Goal: Check status: Check status

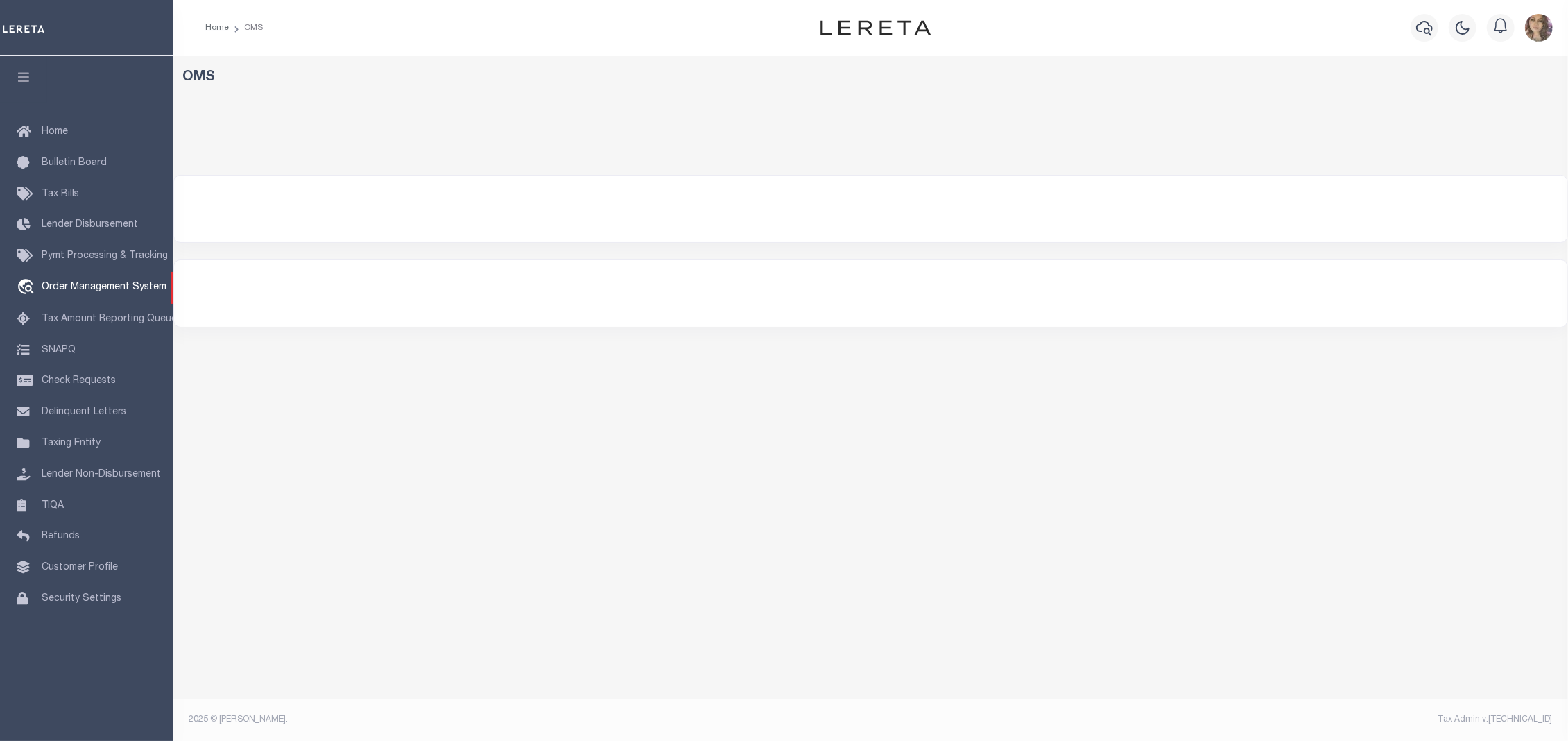
select select "200"
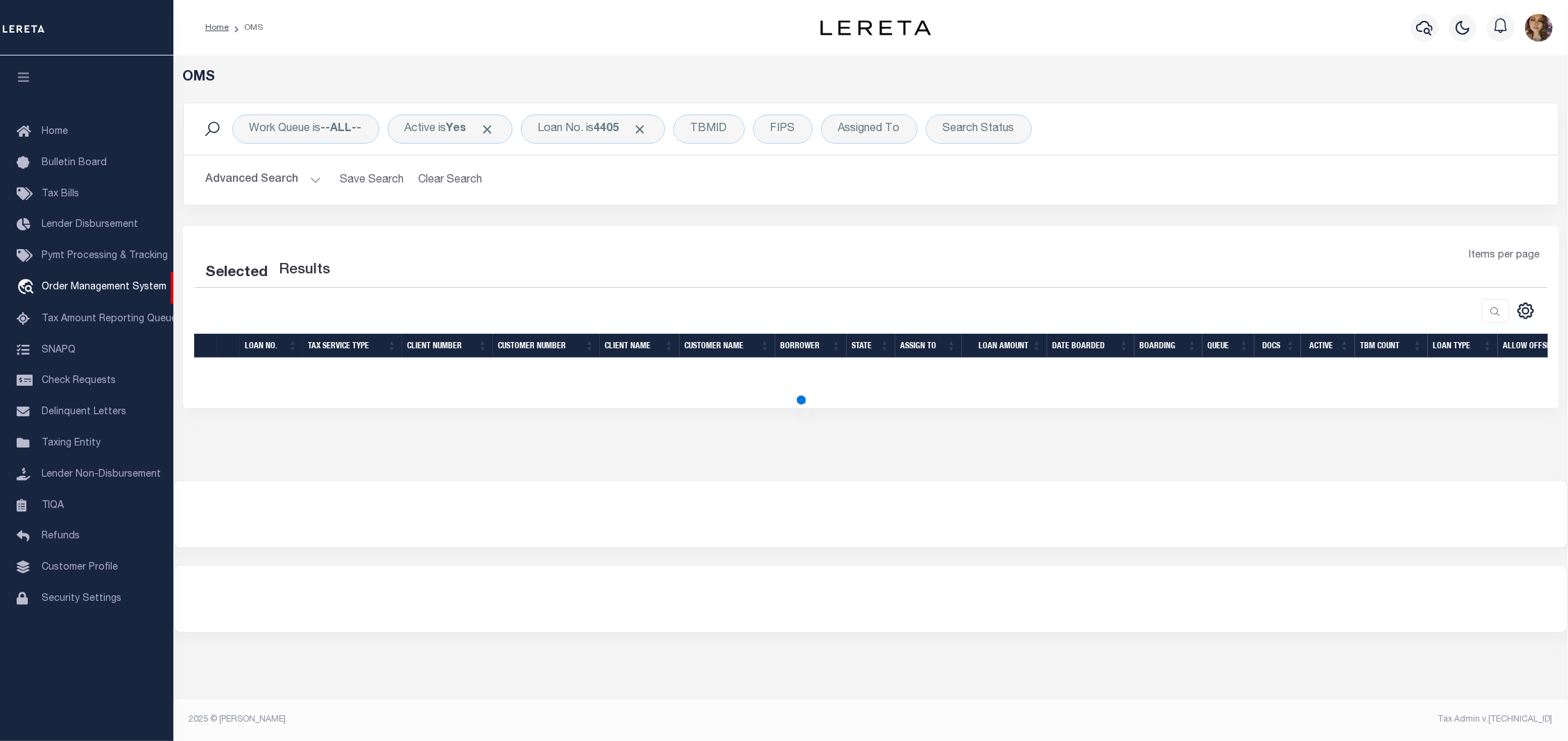
select select "200"
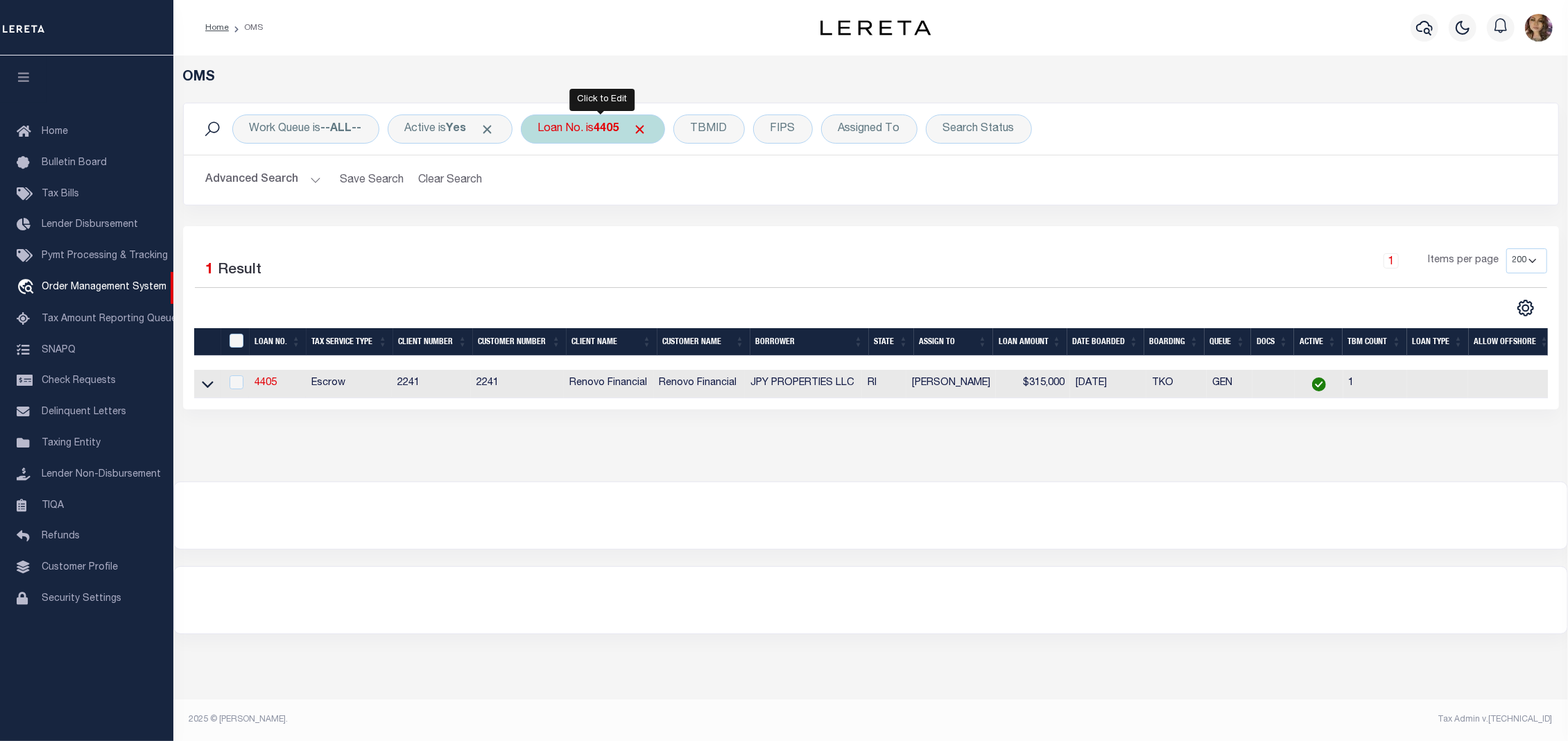
click at [604, 118] on div "Loan No. is 4405" at bounding box center [593, 129] width 145 height 29
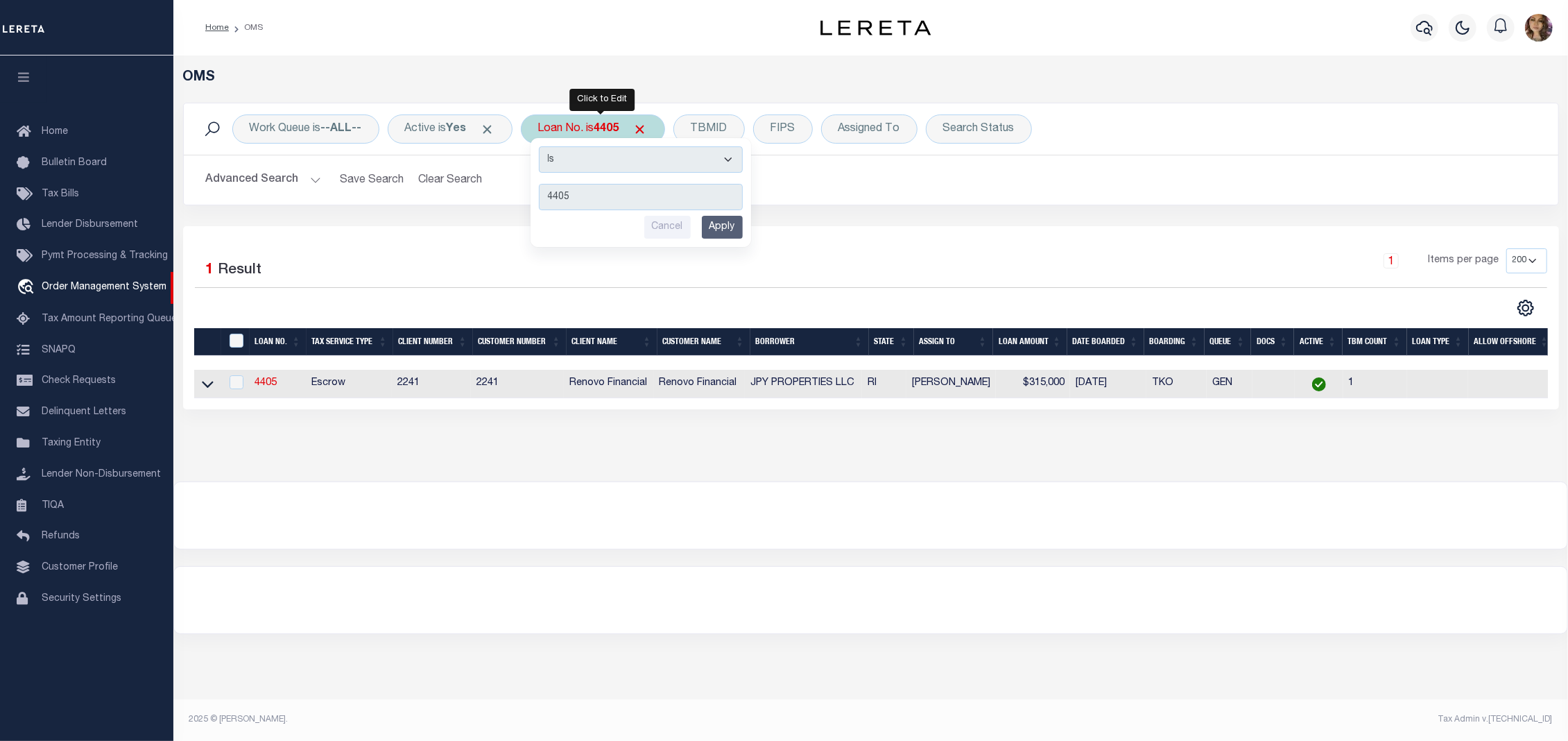
type input "1421201615"
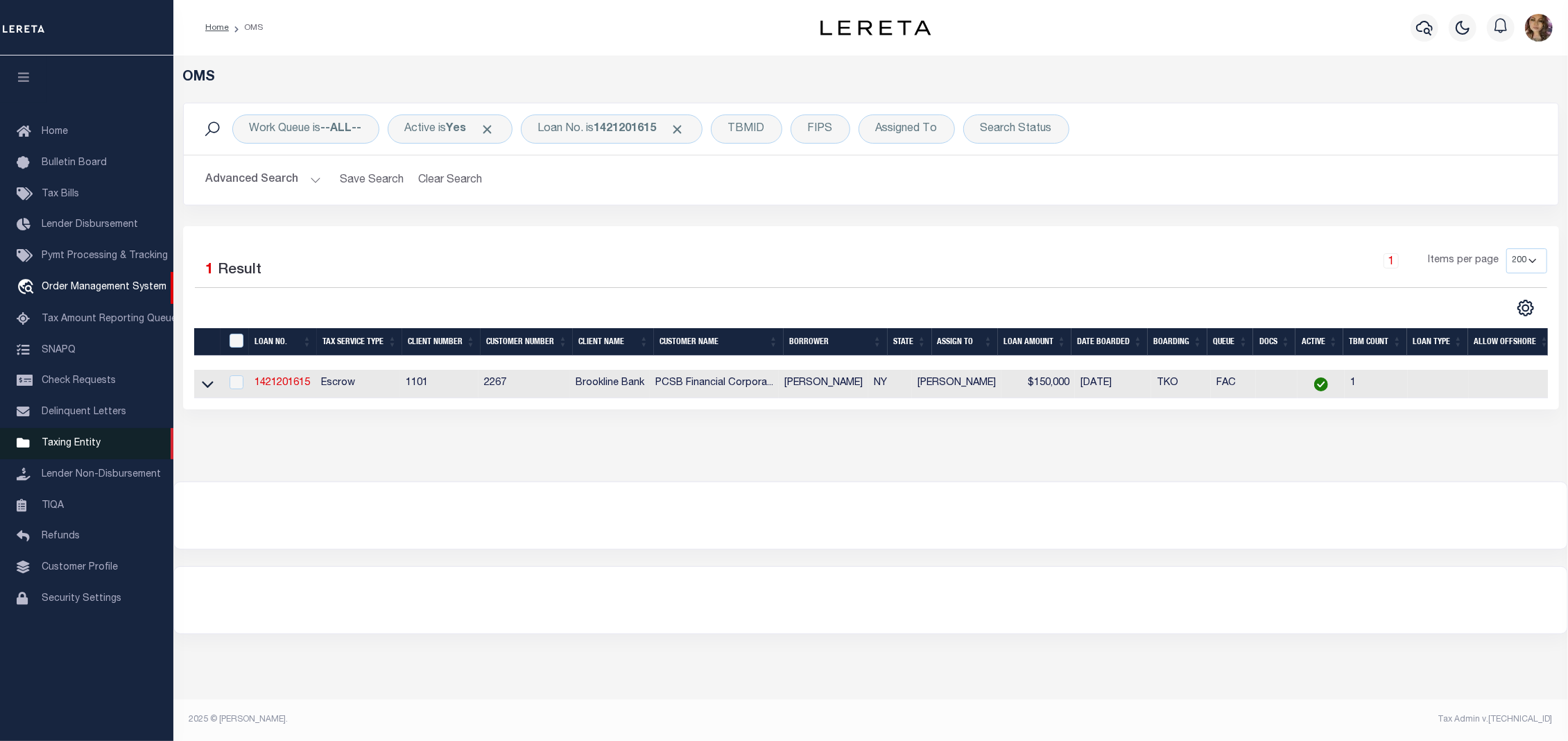
drag, startPoint x: 211, startPoint y: 386, endPoint x: 46, endPoint y: 447, distance: 175.9
click at [211, 386] on icon at bounding box center [207, 384] width 11 height 15
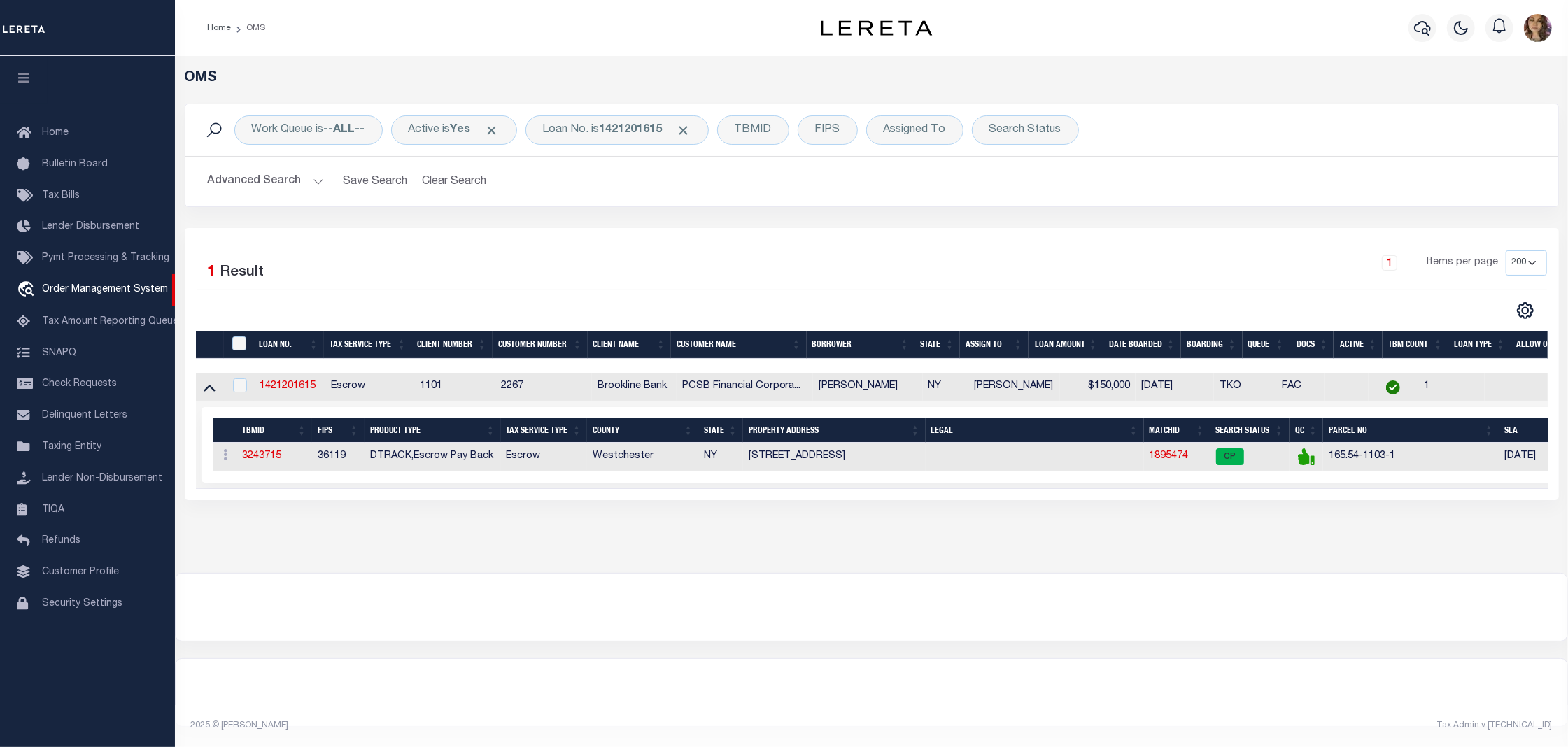
click at [1148, 592] on div at bounding box center [871, 607] width 1392 height 68
click at [1174, 455] on link "1895474" at bounding box center [1170, 456] width 40 height 10
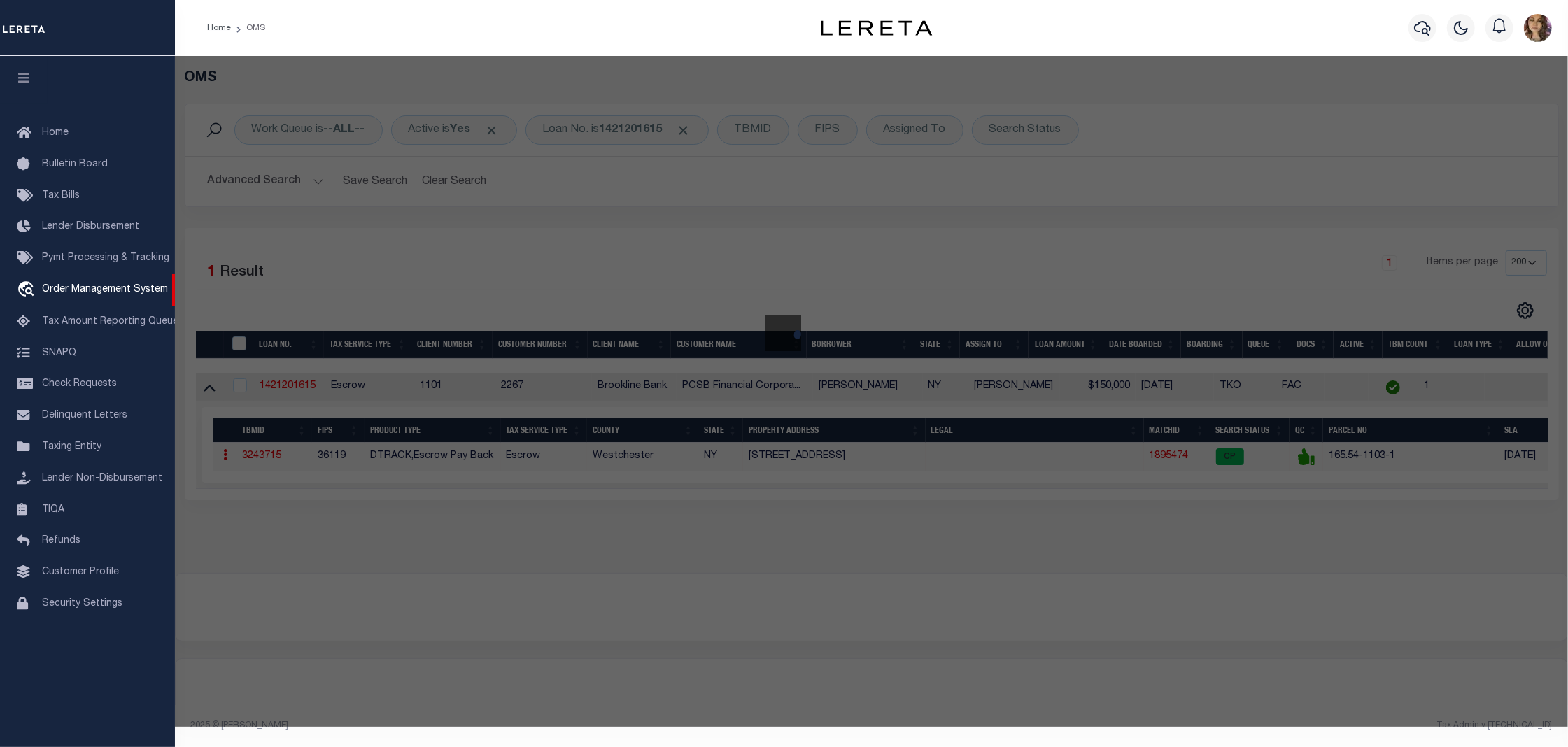
checkbox input "false"
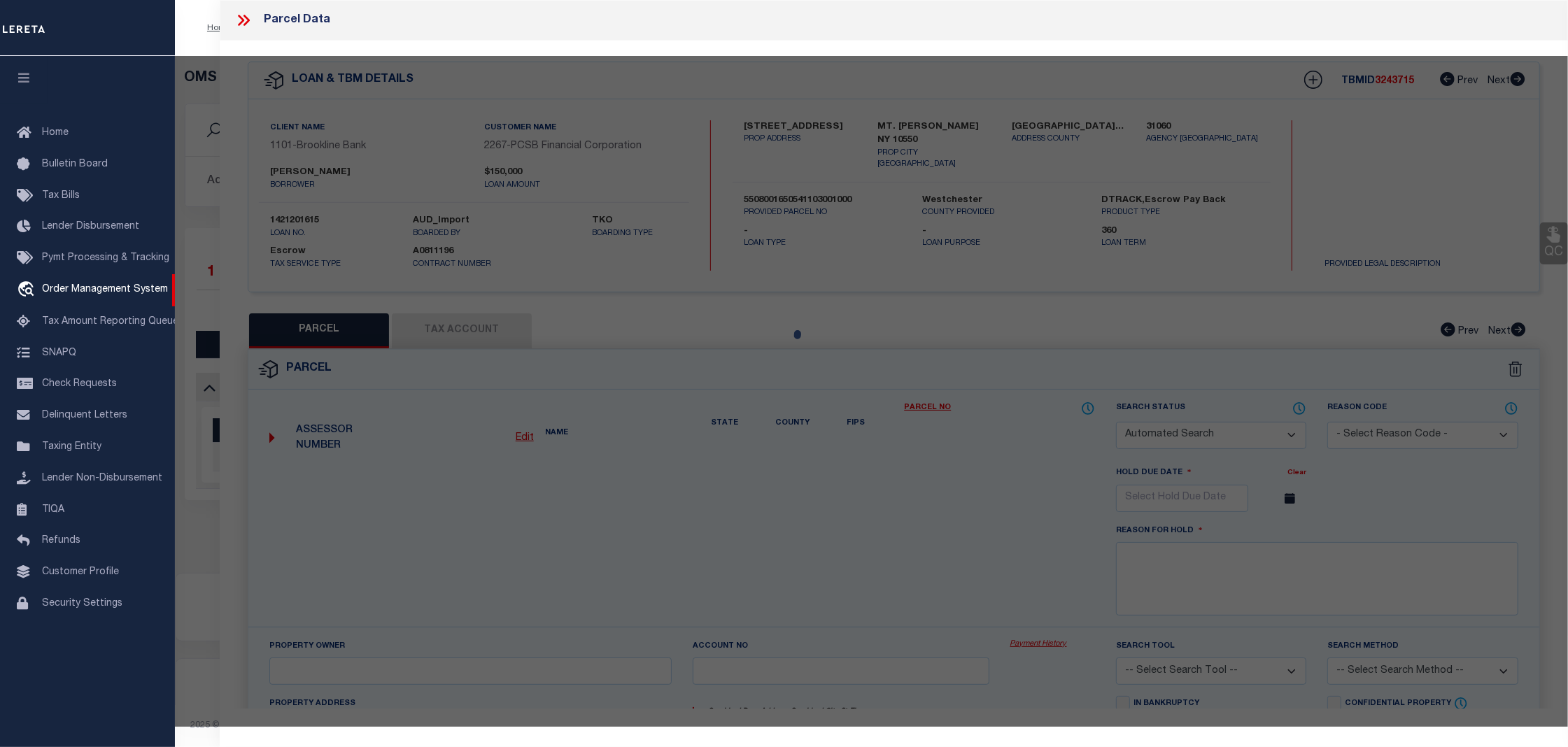
select select "CP"
type input "BARRAGAN, JOSE C/O ISAMAR BARRAGAN"
select select
type input "17 LINCOLN AV ,W"
checkbox input "false"
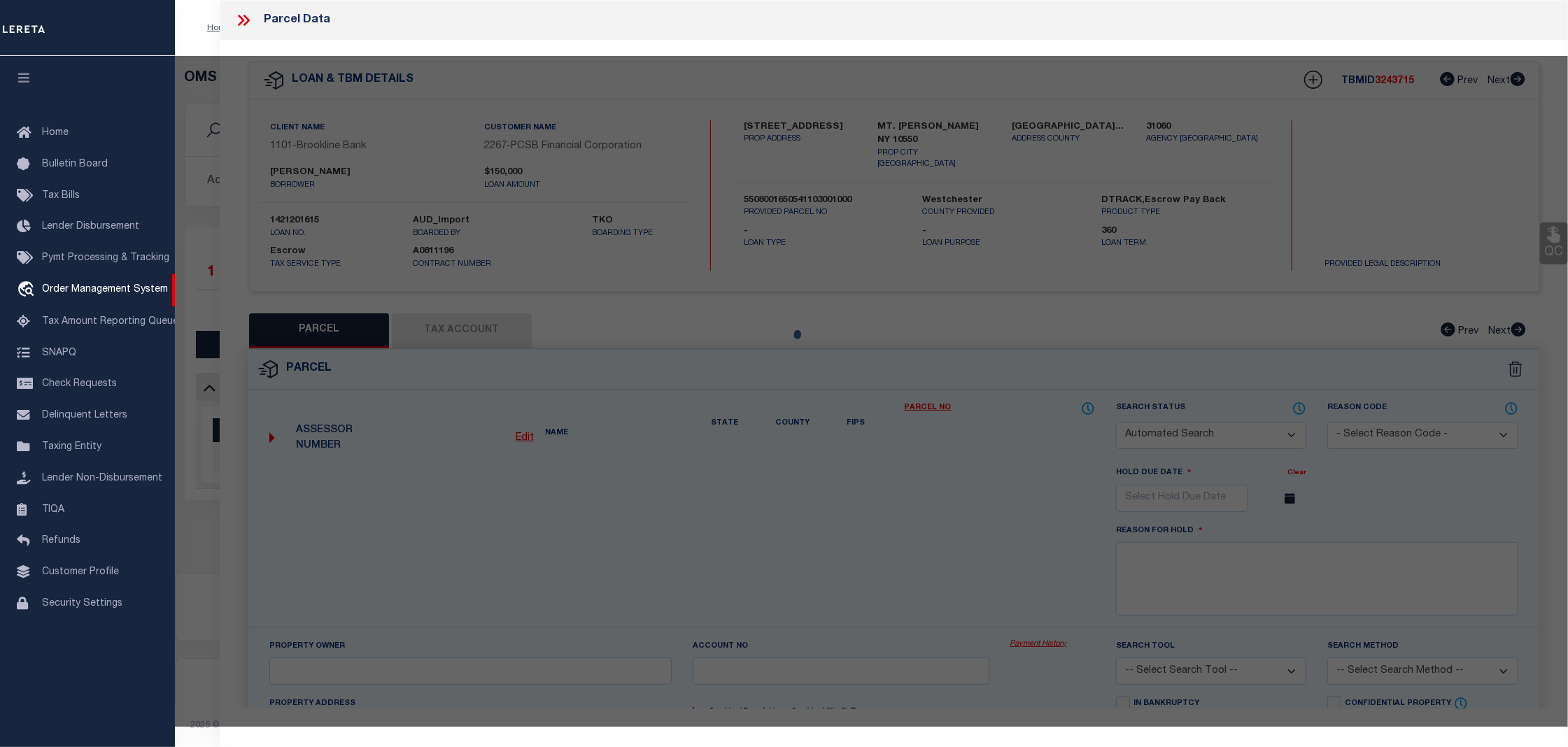
type input "MOUNT VERNON NY 10550"
type textarea "Acreage: .07"
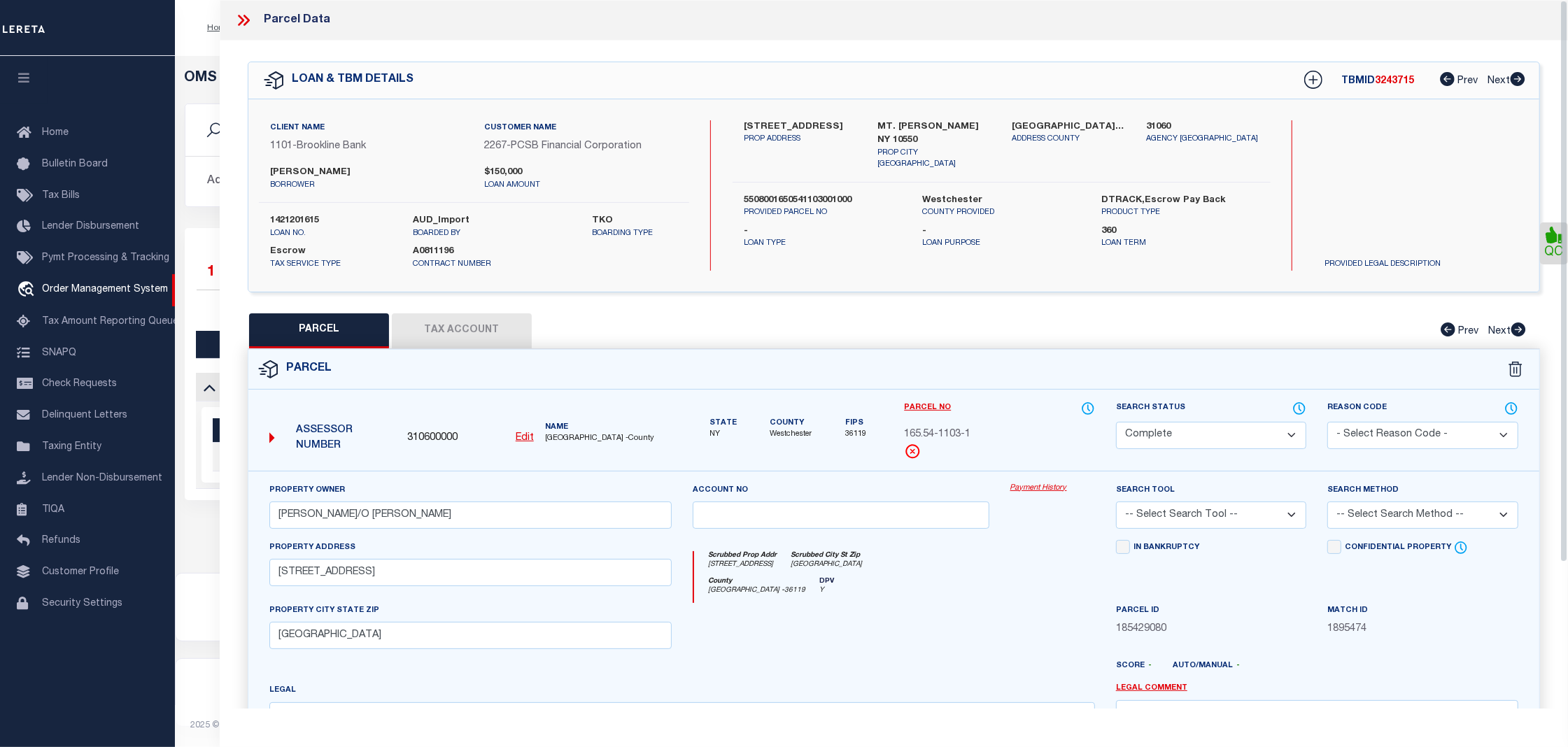
click at [1057, 487] on link "Payment History" at bounding box center [1052, 488] width 85 height 12
click at [1050, 490] on link "Payment History" at bounding box center [1052, 488] width 85 height 12
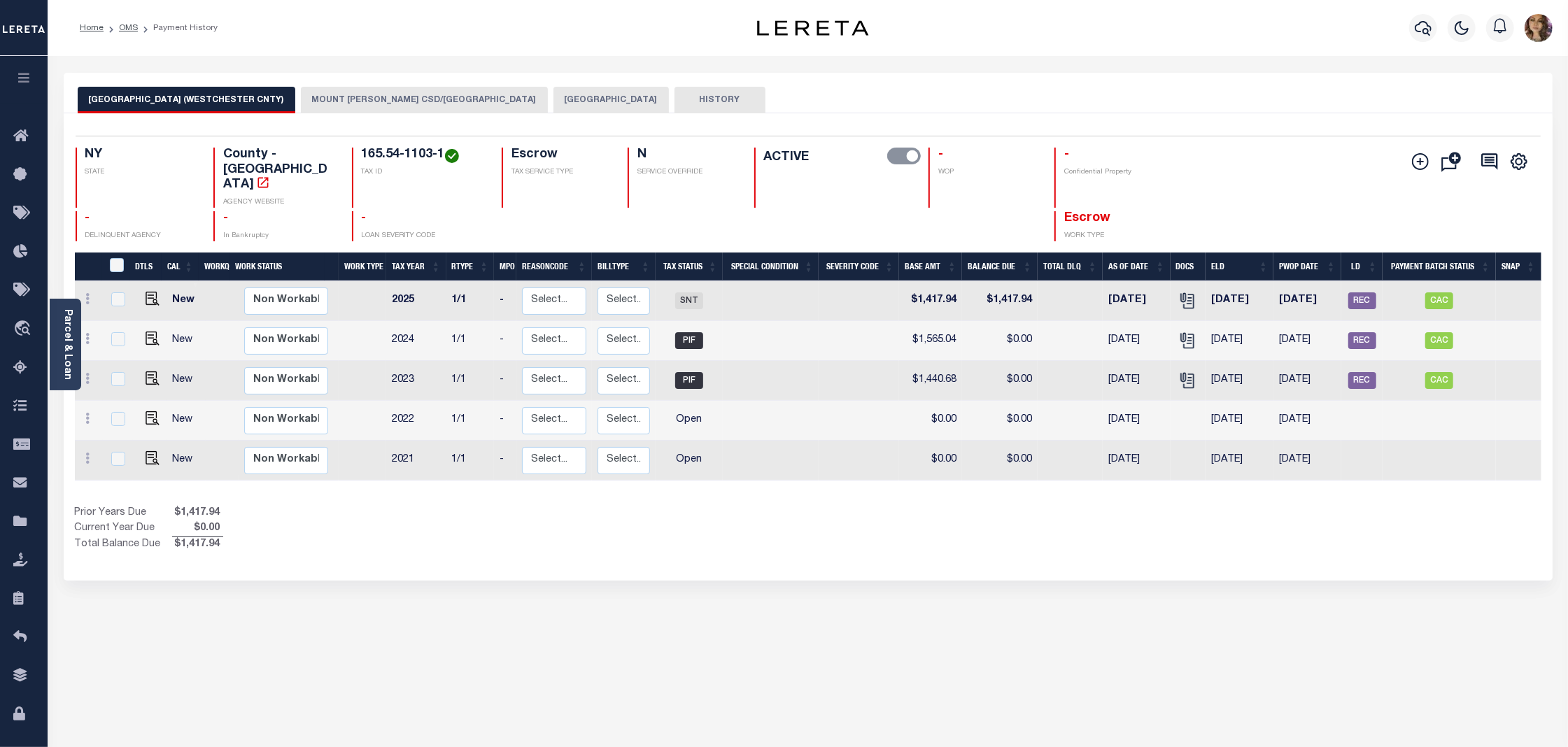
click at [580, 98] on button "[GEOGRAPHIC_DATA]" at bounding box center [611, 100] width 115 height 26
